Goal: Task Accomplishment & Management: Manage account settings

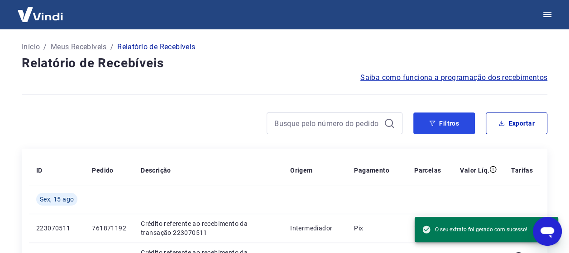
scroll to position [29, 0]
click at [433, 123] on icon "button" at bounding box center [432, 123] width 6 height 5
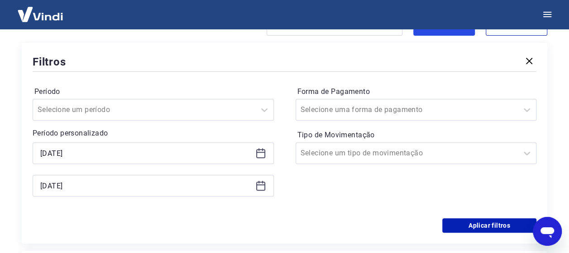
scroll to position [99, 0]
click at [262, 149] on icon at bounding box center [262, 149] width 1 height 3
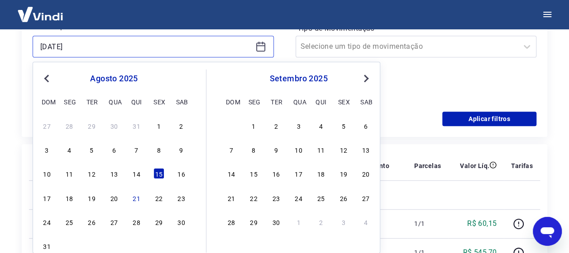
scroll to position [206, 0]
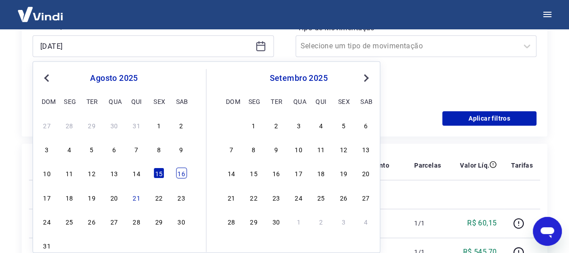
click at [177, 176] on div "16" at bounding box center [181, 173] width 11 height 11
type input "[DATE]"
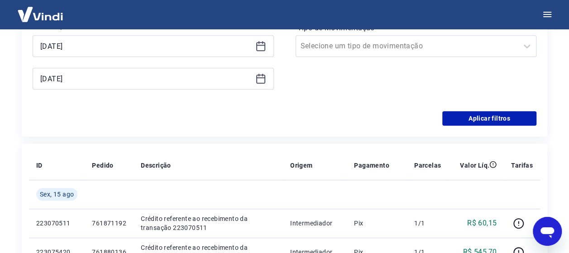
click at [260, 80] on icon at bounding box center [260, 78] width 11 height 11
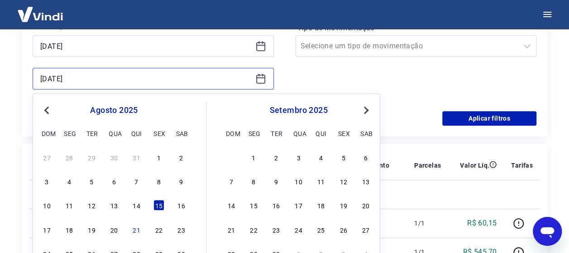
scroll to position [227, 0]
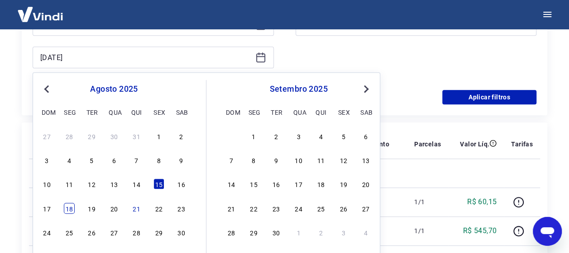
click at [68, 212] on div "18" at bounding box center [69, 208] width 11 height 11
type input "[DATE]"
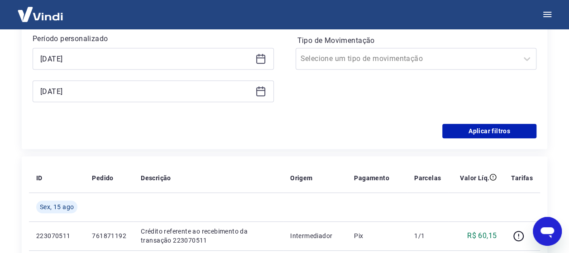
scroll to position [193, 0]
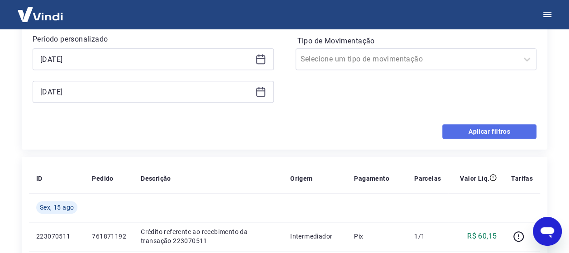
click at [489, 128] on button "Aplicar filtros" at bounding box center [489, 131] width 94 height 14
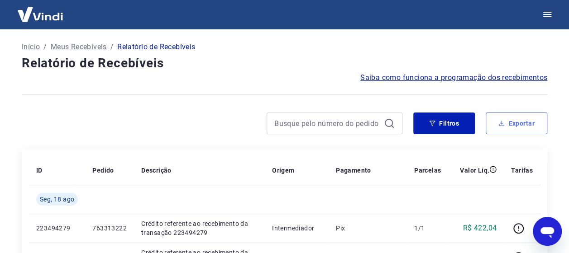
click at [524, 120] on button "Exportar" at bounding box center [516, 124] width 62 height 22
type input "[DATE]"
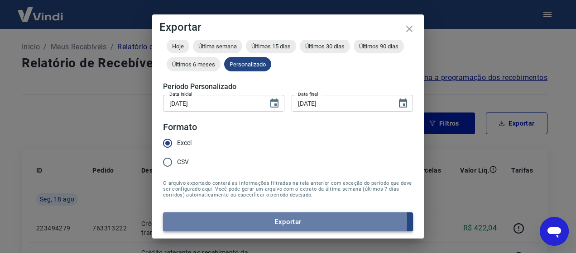
click at [267, 222] on button "Exportar" at bounding box center [288, 222] width 250 height 19
